Goal: Task Accomplishment & Management: Manage account settings

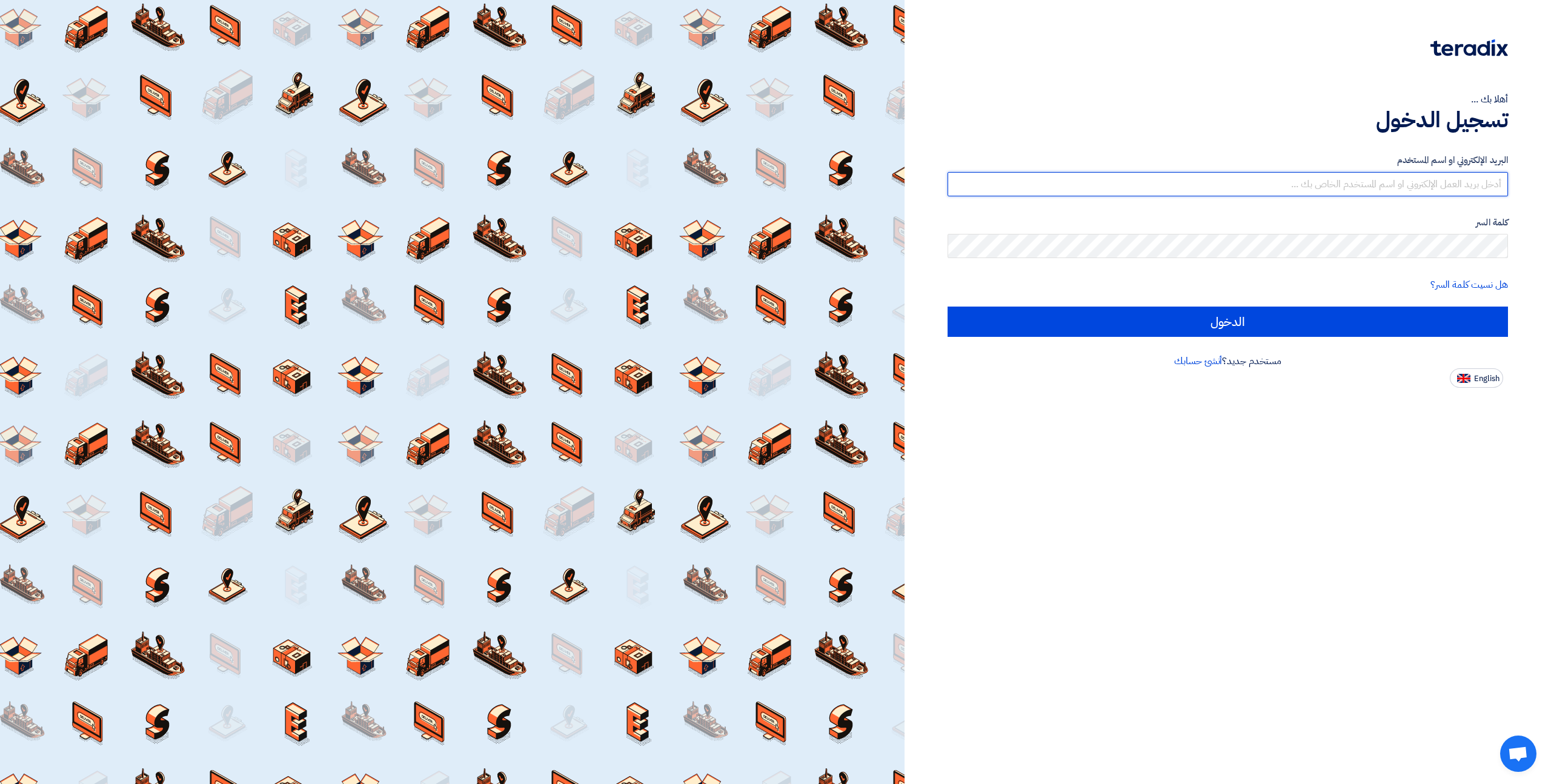
click at [1361, 189] on input "text" at bounding box center [1228, 184] width 560 height 24
paste input "[DOMAIN_NAME][EMAIL_ADDRESS][DOMAIN_NAME]"
type input "[DOMAIN_NAME][EMAIL_ADDRESS][DOMAIN_NAME]"
click at [1458, 282] on link "هل نسيت كلمة السر؟" at bounding box center [1469, 284] width 77 height 15
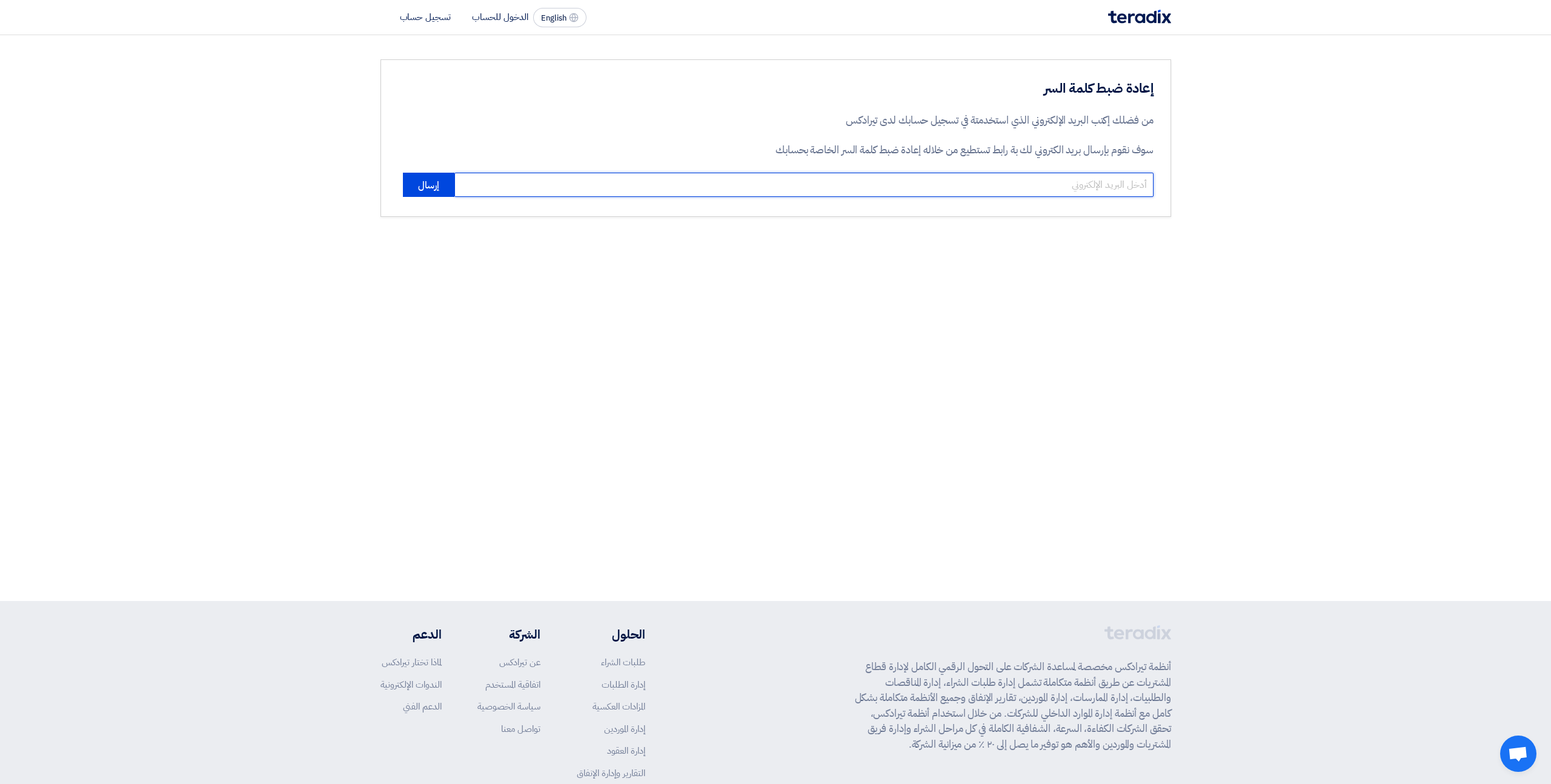
click at [909, 181] on input "email" at bounding box center [804, 185] width 699 height 24
paste input "[DOMAIN_NAME][EMAIL_ADDRESS][DOMAIN_NAME]"
type input "[DOMAIN_NAME][EMAIL_ADDRESS][DOMAIN_NAME]"
click at [436, 185] on button "إرسال" at bounding box center [428, 185] width 52 height 24
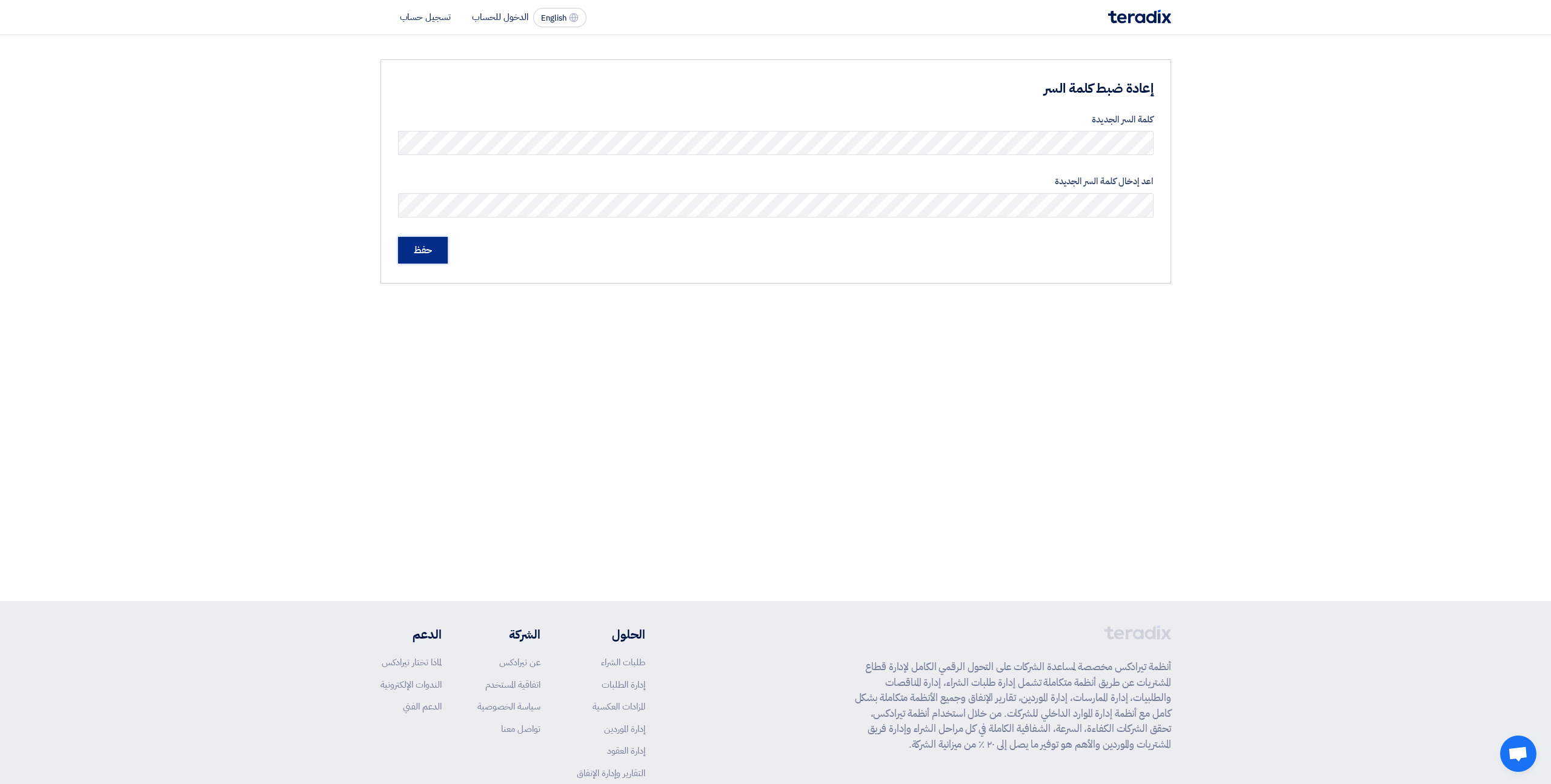
click at [423, 257] on input "حفظ" at bounding box center [423, 250] width 50 height 27
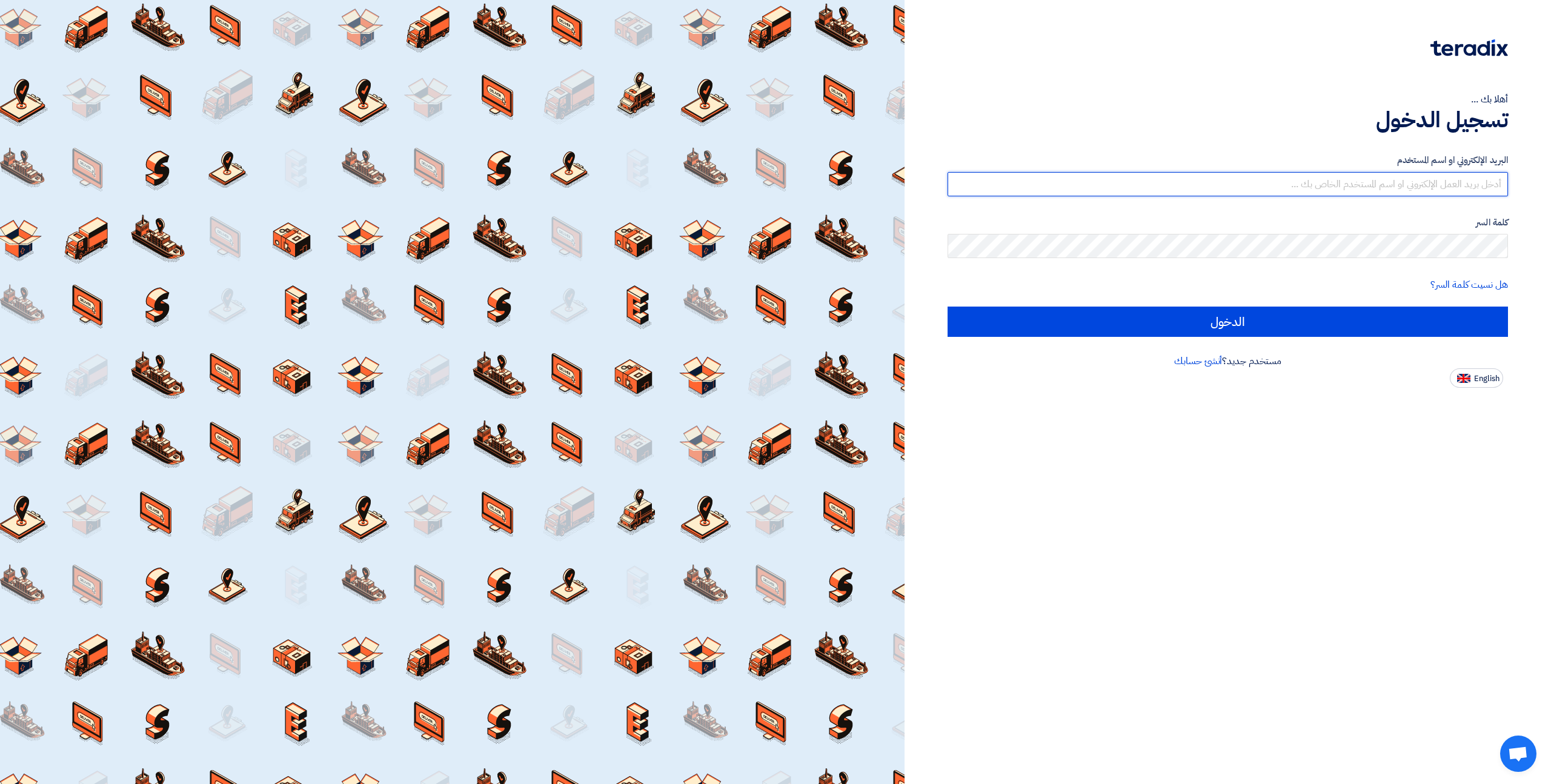
click at [1444, 176] on input "text" at bounding box center [1228, 184] width 560 height 24
type input "[DOMAIN_NAME][EMAIL_ADDRESS][DOMAIN_NAME]"
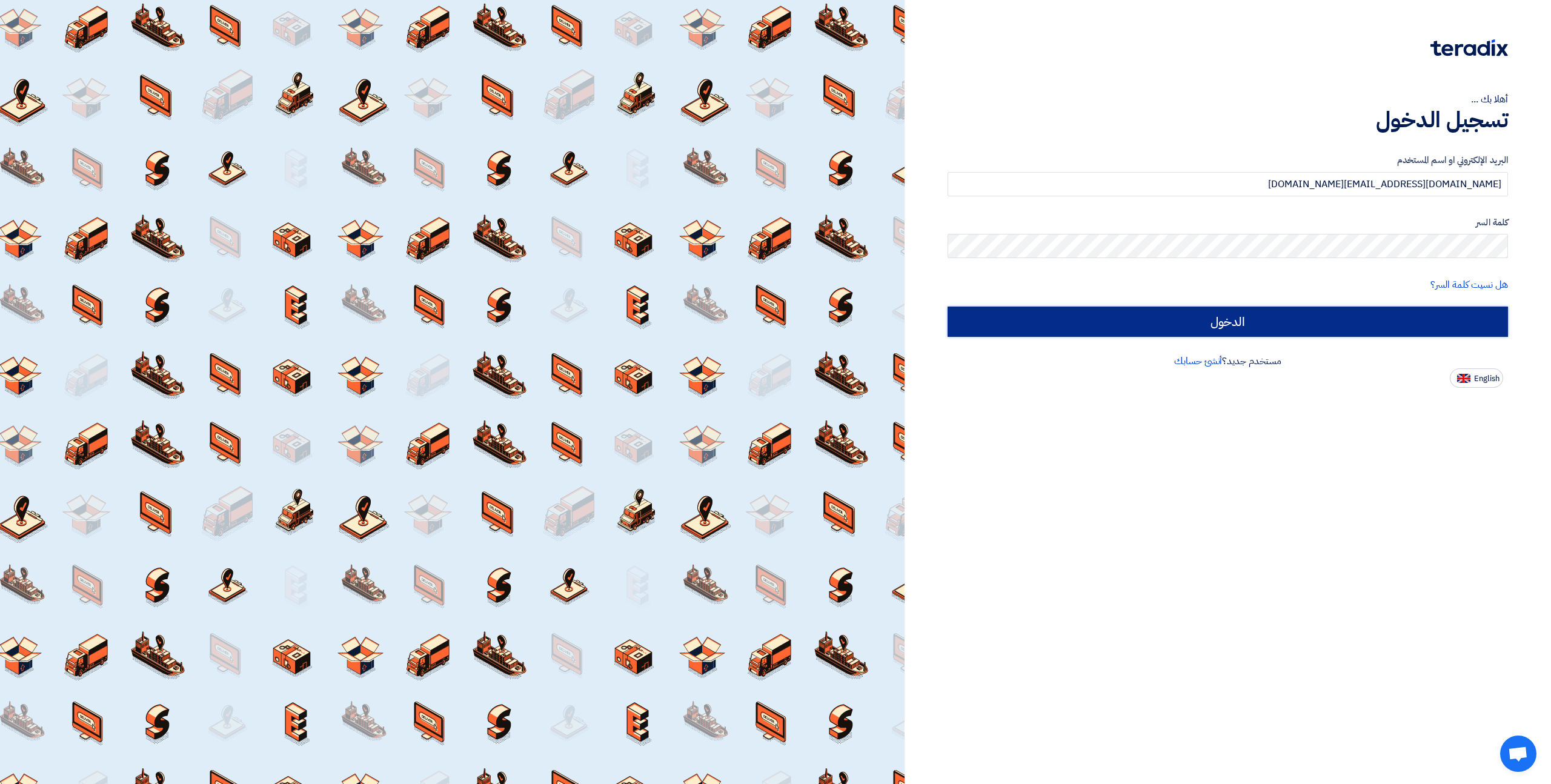
click at [1229, 330] on input "الدخول" at bounding box center [1228, 321] width 560 height 30
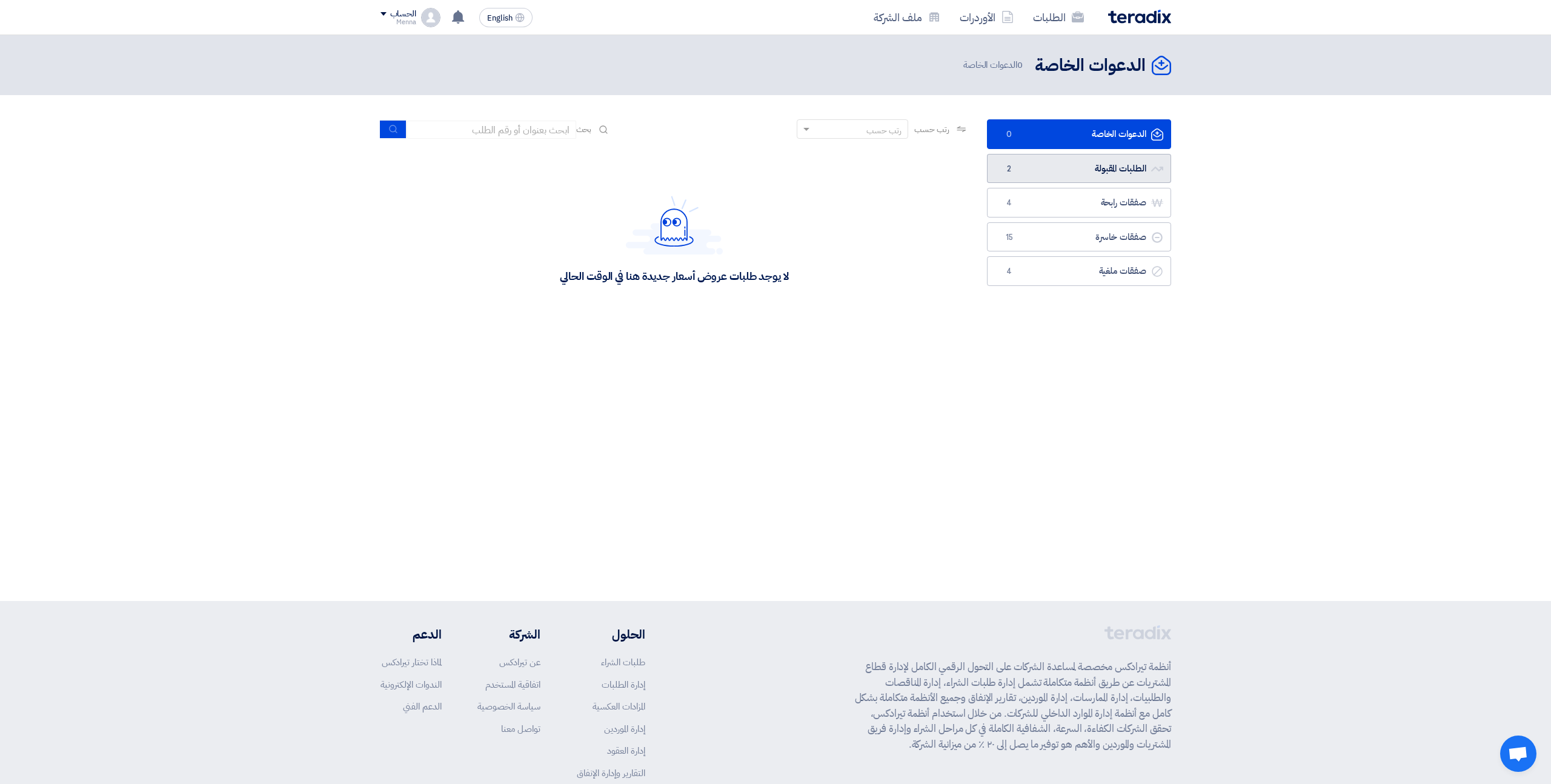
click at [1108, 171] on link "الطلبات المقبولة الطلبات المقبولة 2" at bounding box center [1079, 169] width 184 height 29
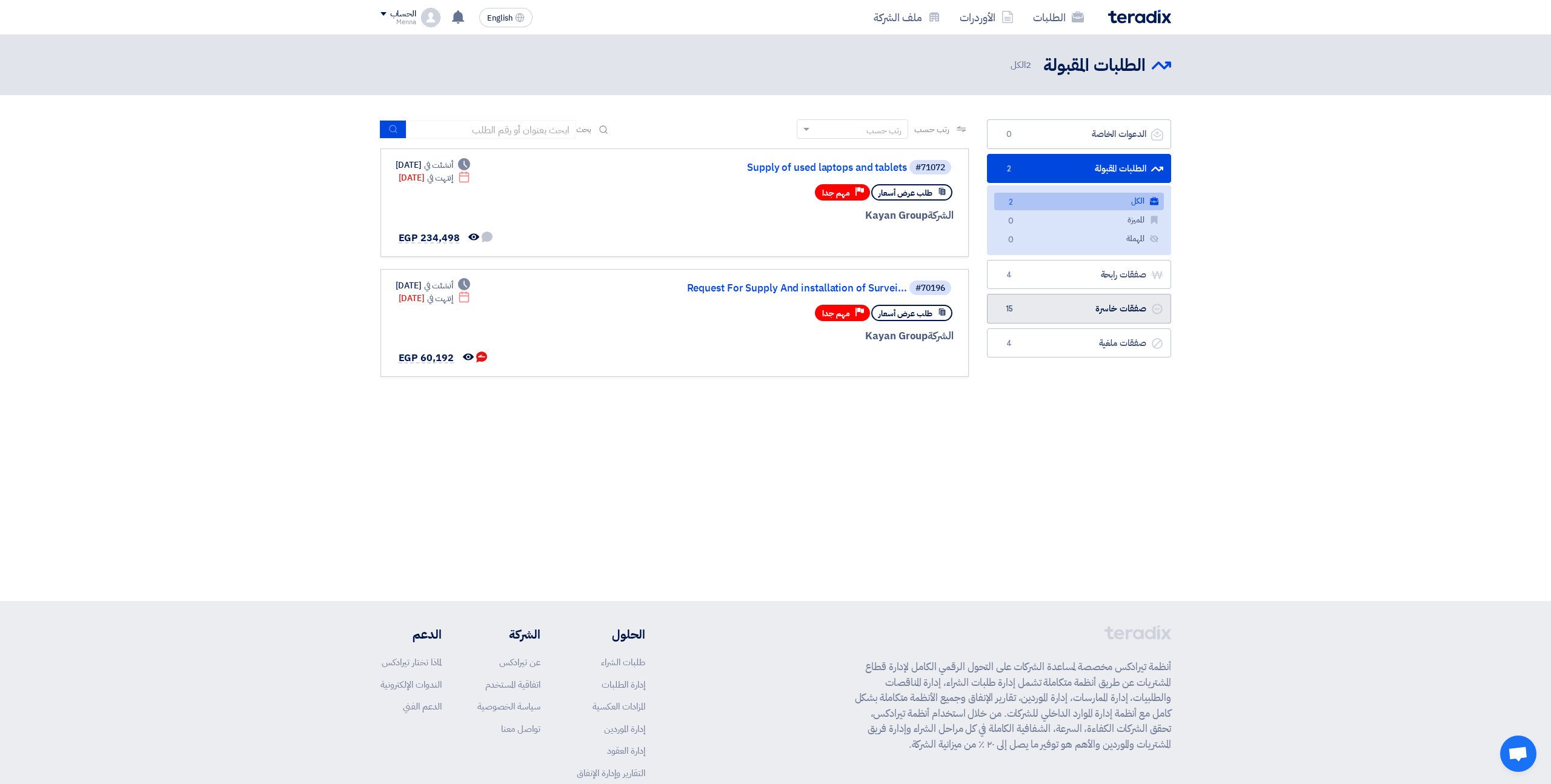
click at [1087, 302] on link "صفقات خاسرة صفقات خاسرة 15" at bounding box center [1079, 309] width 184 height 29
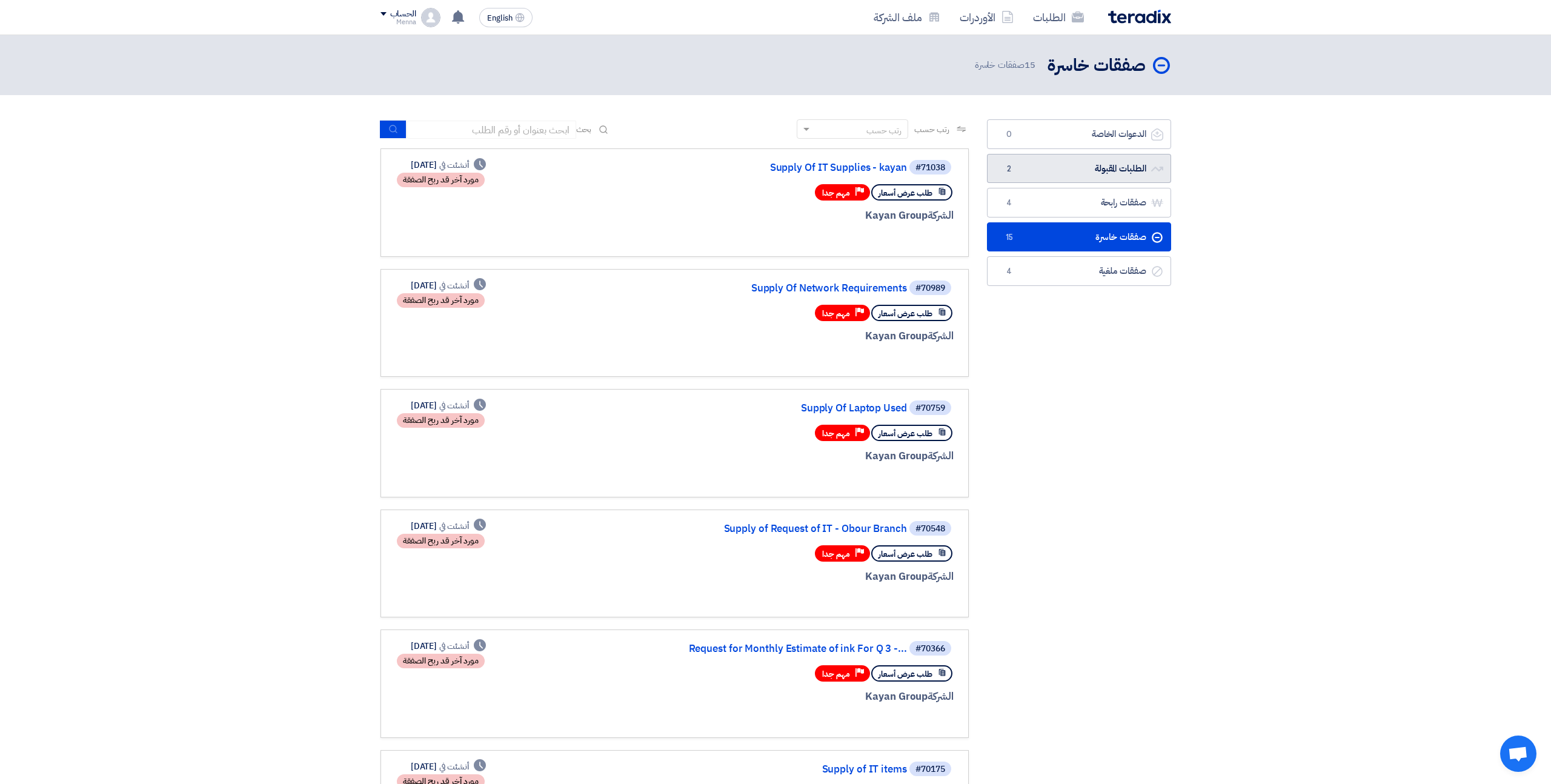
click at [1123, 169] on link "الطلبات المقبولة الطلبات المقبولة 2" at bounding box center [1079, 169] width 184 height 29
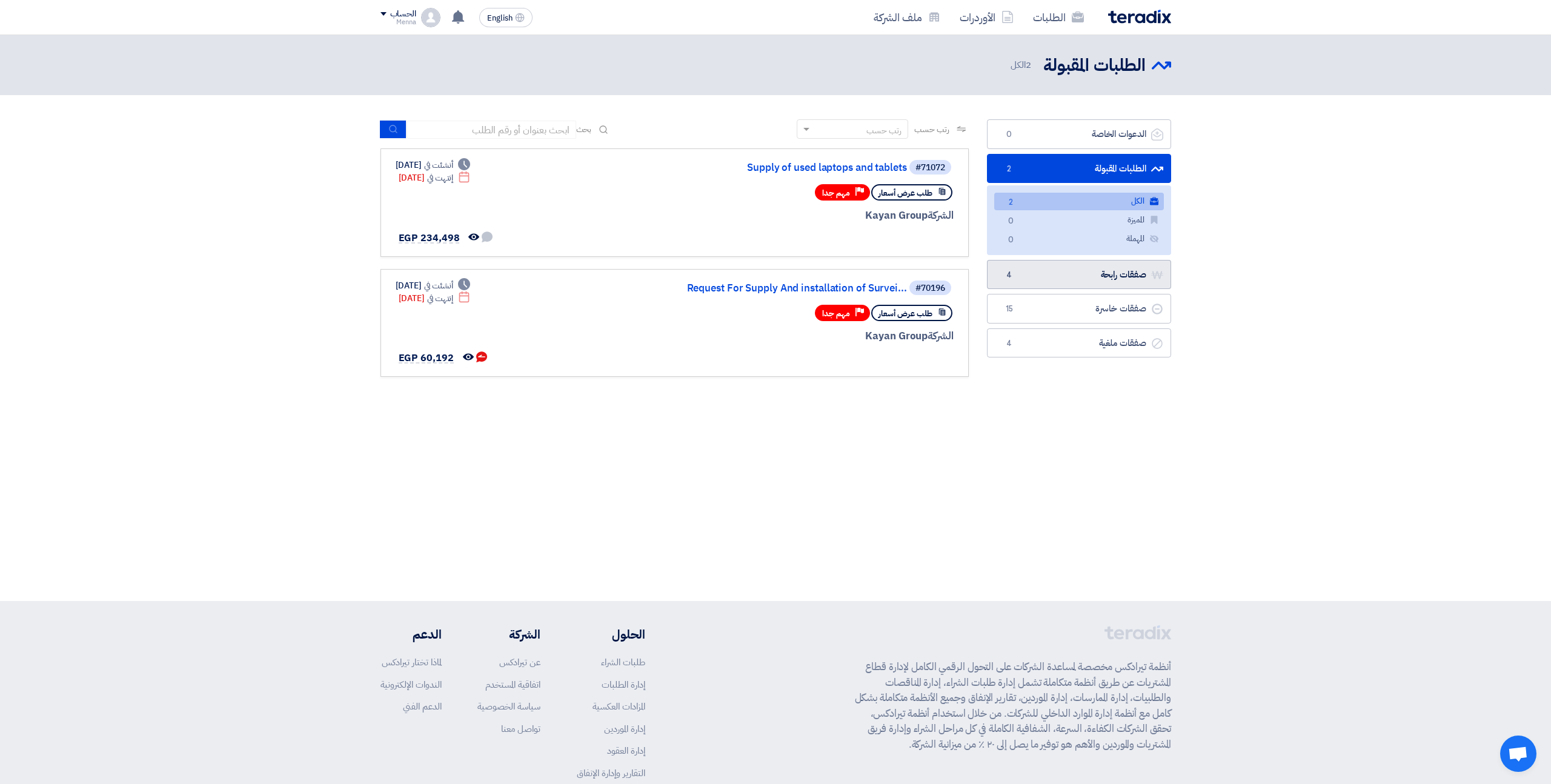
click at [1109, 269] on link "صفقات رابحة صفقات رابحة 4" at bounding box center [1079, 275] width 184 height 29
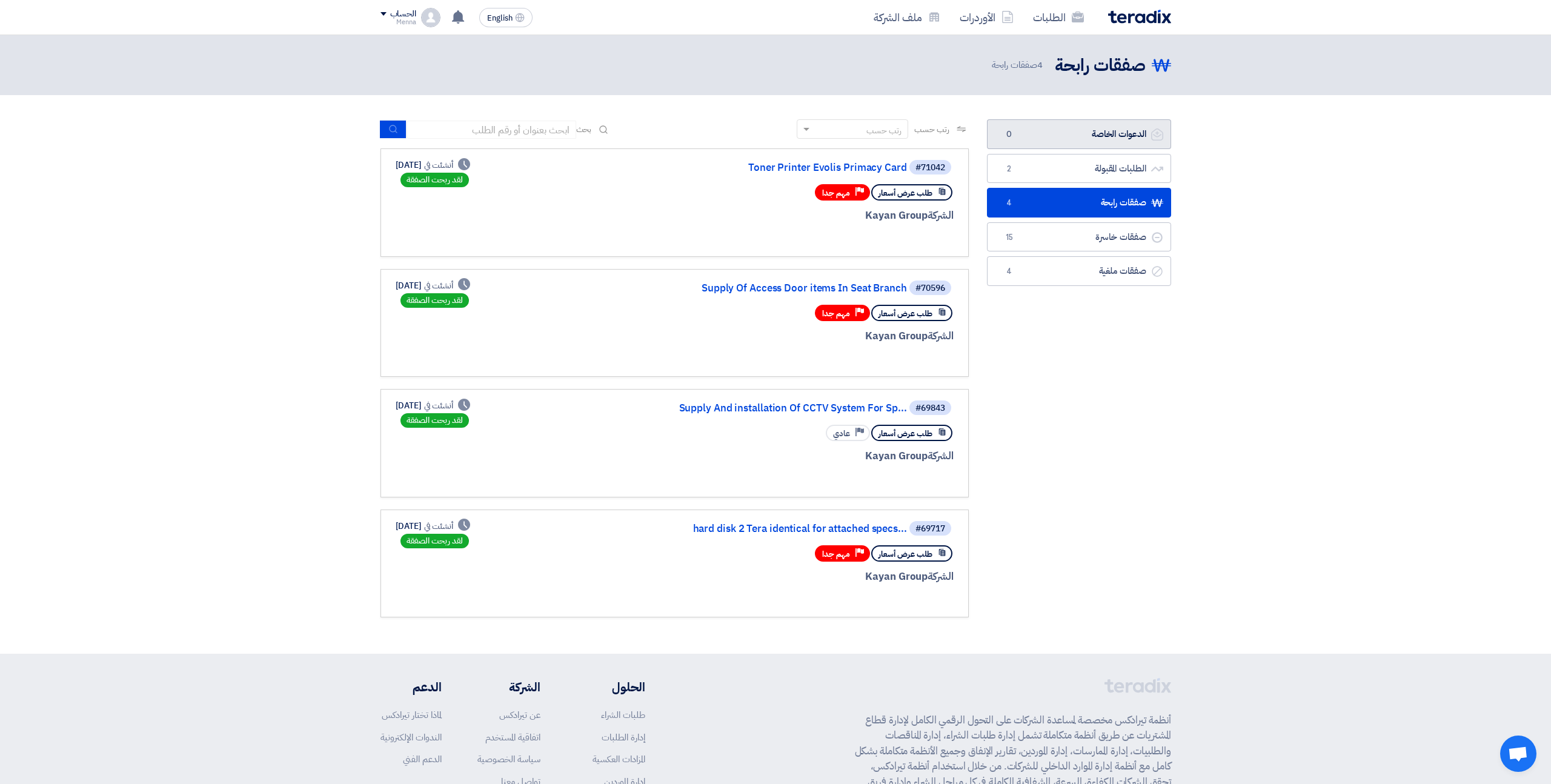
click at [1084, 138] on link "الدعوات الخاصة الدعوات الخاصة 0" at bounding box center [1079, 134] width 184 height 29
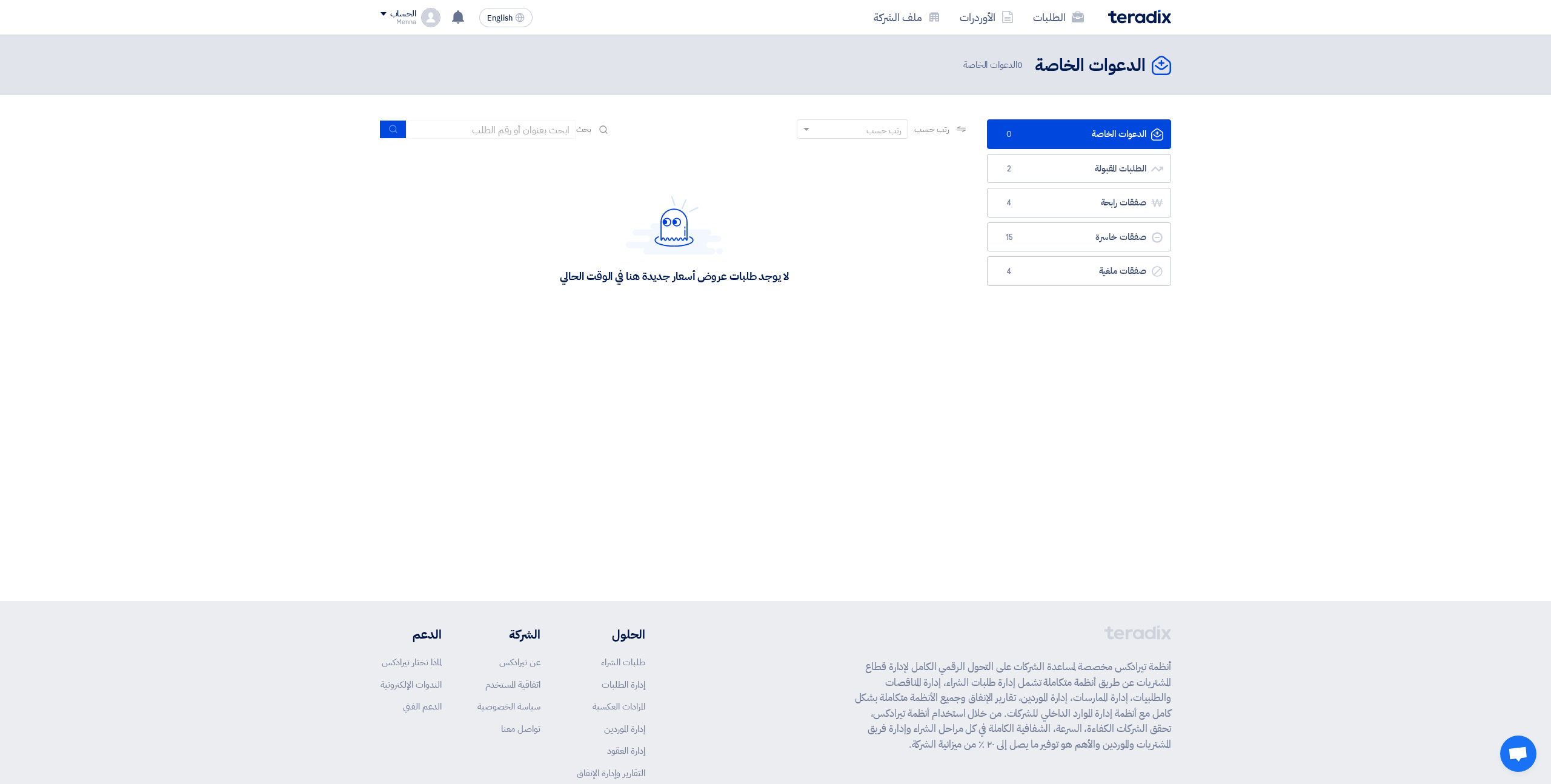
click at [396, 19] on div "Menna" at bounding box center [398, 22] width 36 height 6
click at [477, 121] on link "الإعدادات" at bounding box center [444, 118] width 107 height 14
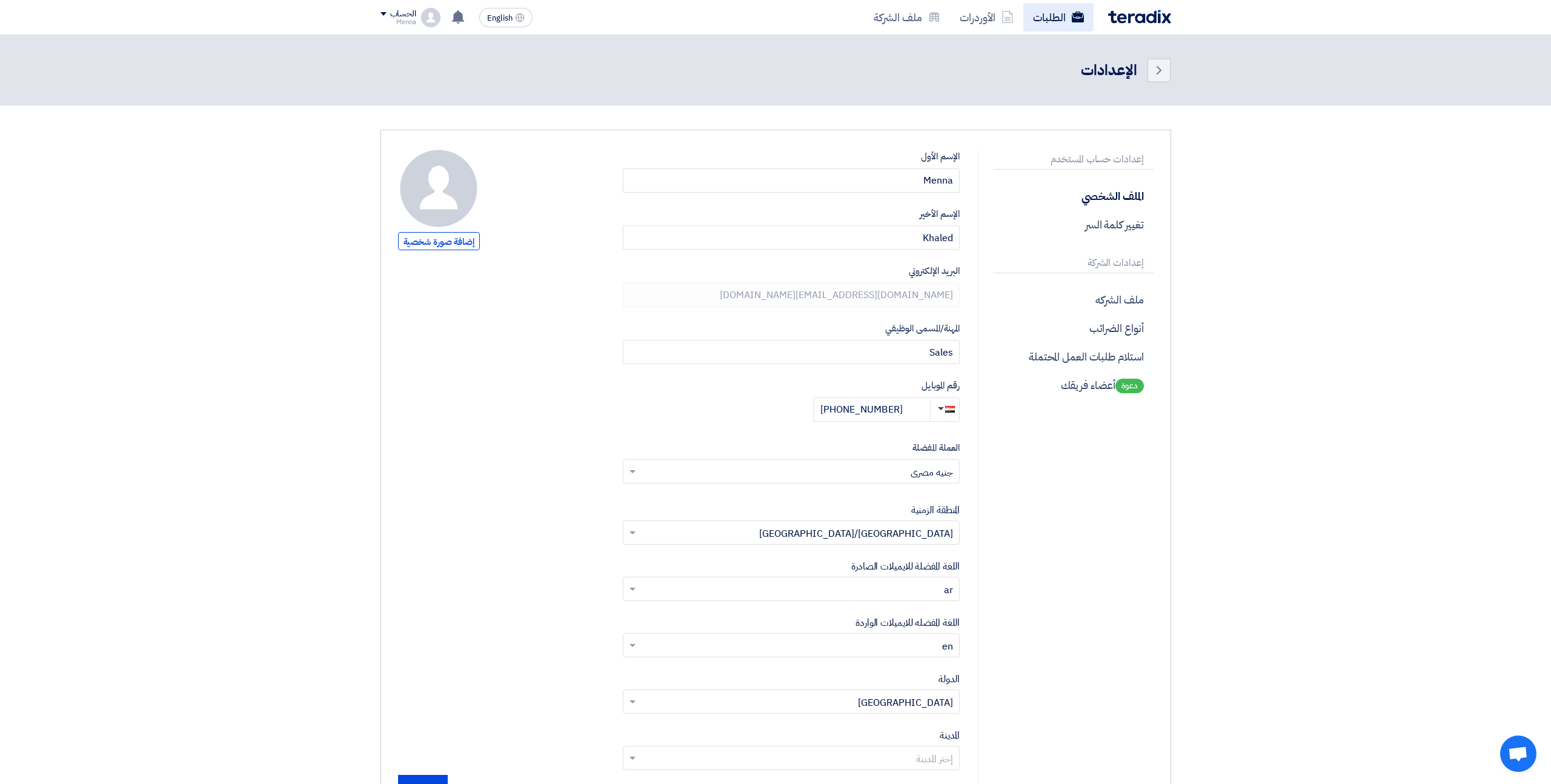
click at [1049, 17] on link "الطلبات" at bounding box center [1058, 17] width 70 height 29
